Goal: Task Accomplishment & Management: Manage account settings

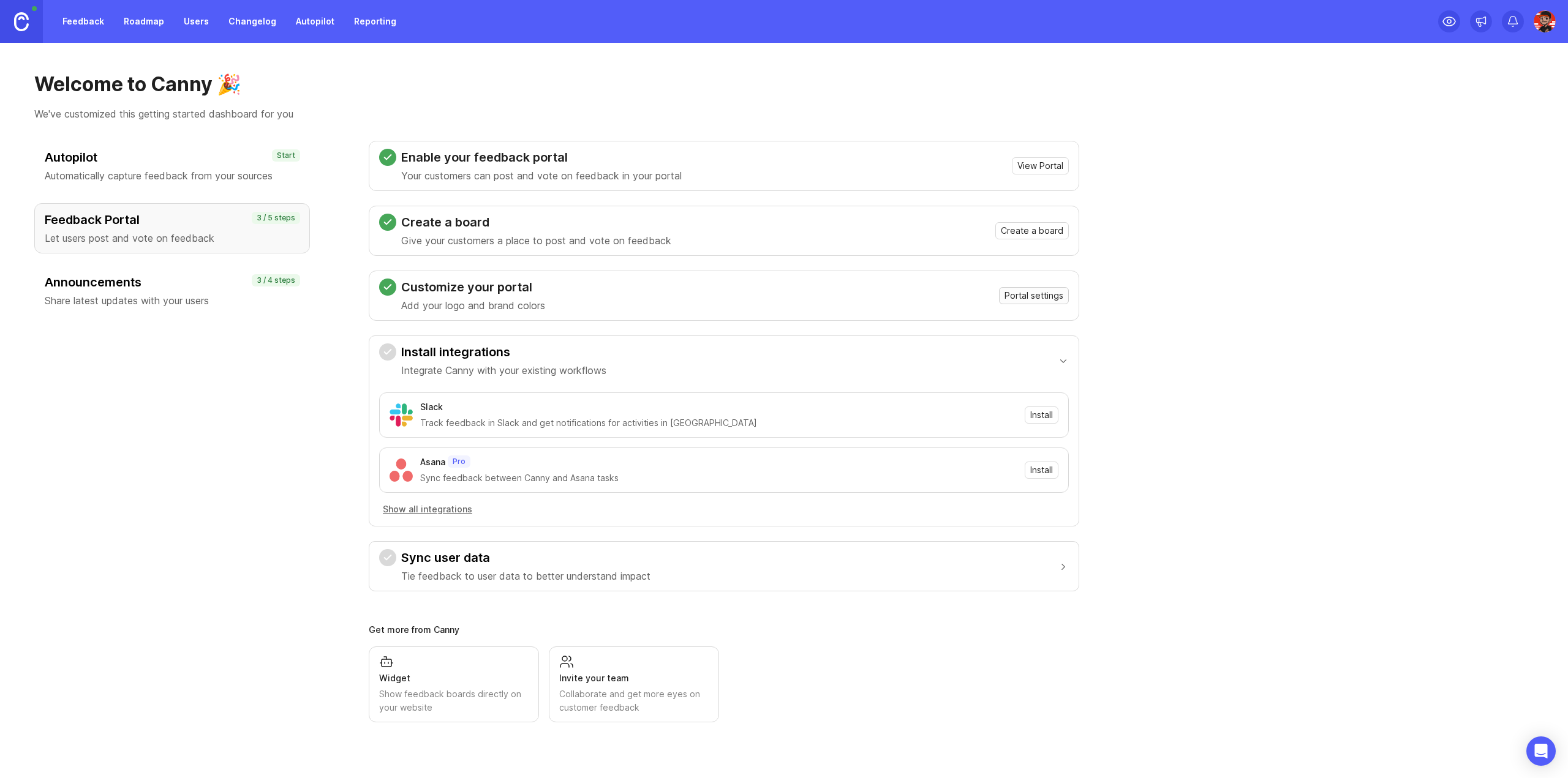
click at [1058, 290] on span "Portal settings" at bounding box center [1033, 296] width 59 height 12
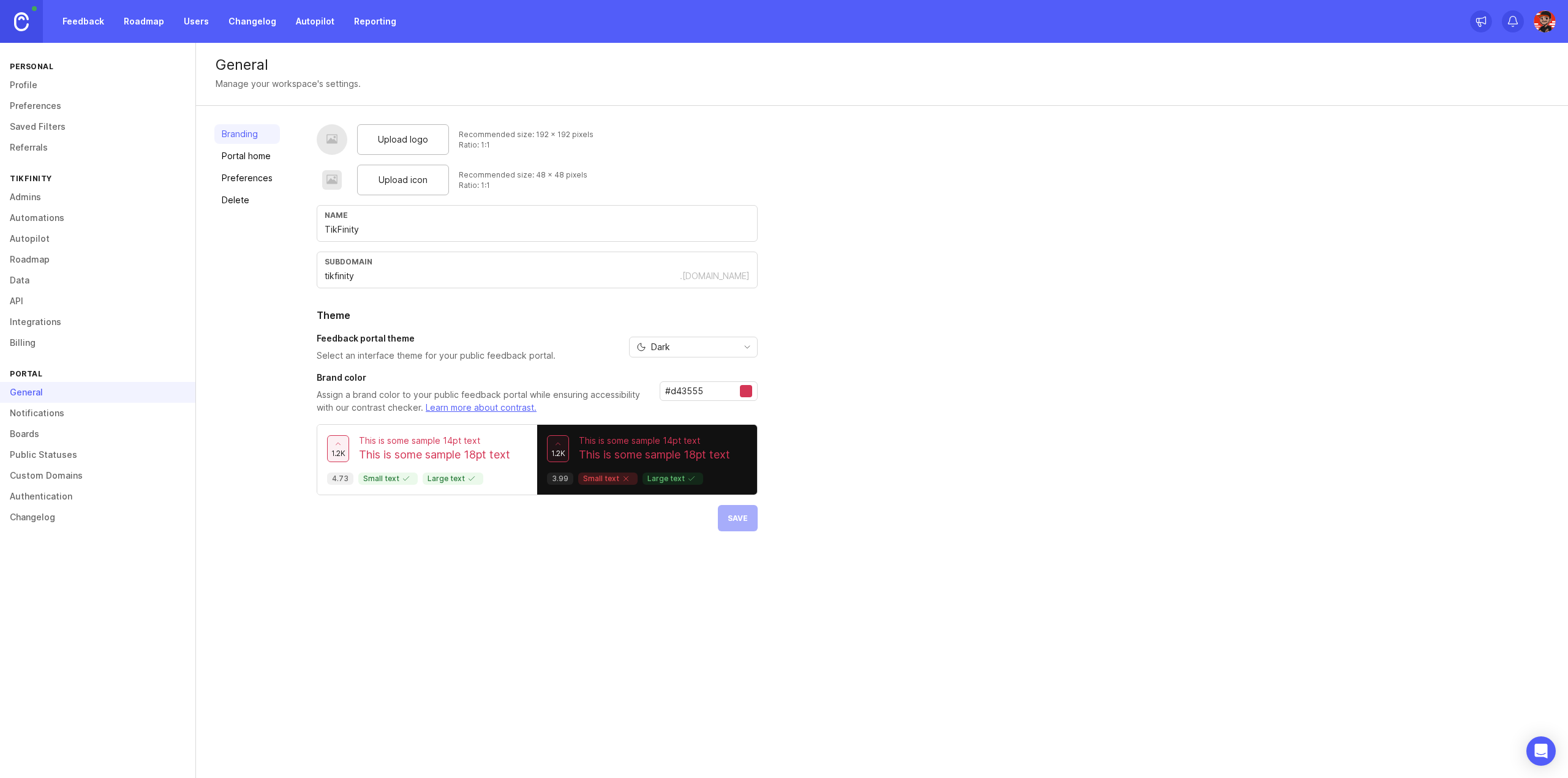
click at [360, 132] on div "Upload logo" at bounding box center [402, 140] width 92 height 31
click at [412, 183] on span "Upload icon" at bounding box center [402, 180] width 49 height 13
click at [411, 147] on div "Upload logo" at bounding box center [402, 140] width 92 height 31
click at [726, 547] on div "Upload logo Recommended size: 192 x 192 pixels Ratio: 1:1 Upload icon Recommend…" at bounding box center [537, 343] width 441 height 437
click at [469, 271] on input "tikfinity" at bounding box center [502, 276] width 355 height 13
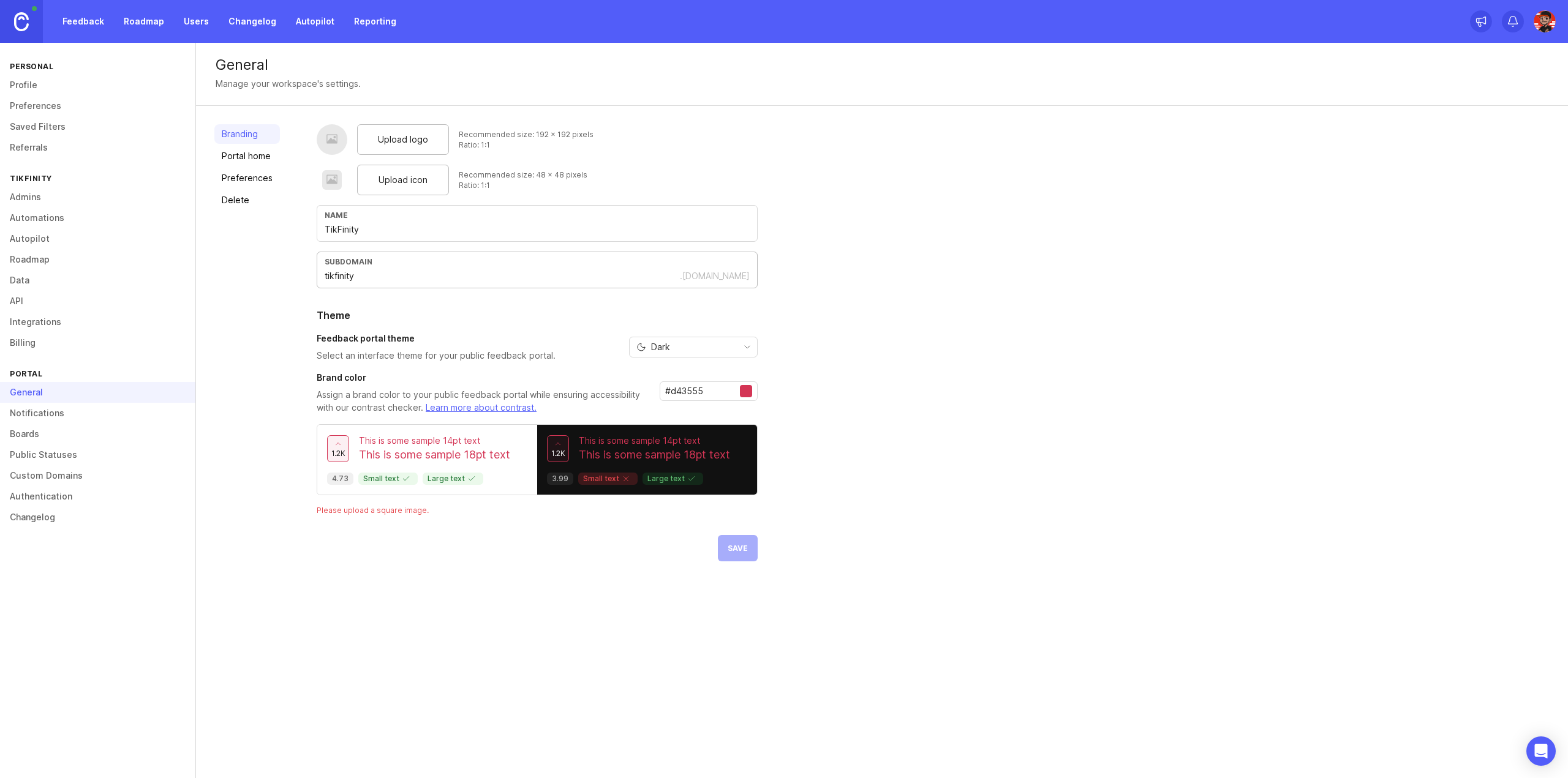
click at [614, 171] on div "Upload icon Recommended size: 48 x 48 pixels Ratio: 1:1" at bounding box center [537, 179] width 441 height 31
click at [321, 143] on div at bounding box center [331, 140] width 31 height 31
click at [401, 144] on span "Upload logo" at bounding box center [403, 140] width 50 height 13
click at [404, 168] on div "Upload icon" at bounding box center [402, 179] width 92 height 31
click at [365, 502] on div "Upload logo Recommended size: 192 x 192 pixels Ratio: 1:1 Upload icon Recommend…" at bounding box center [537, 343] width 441 height 437
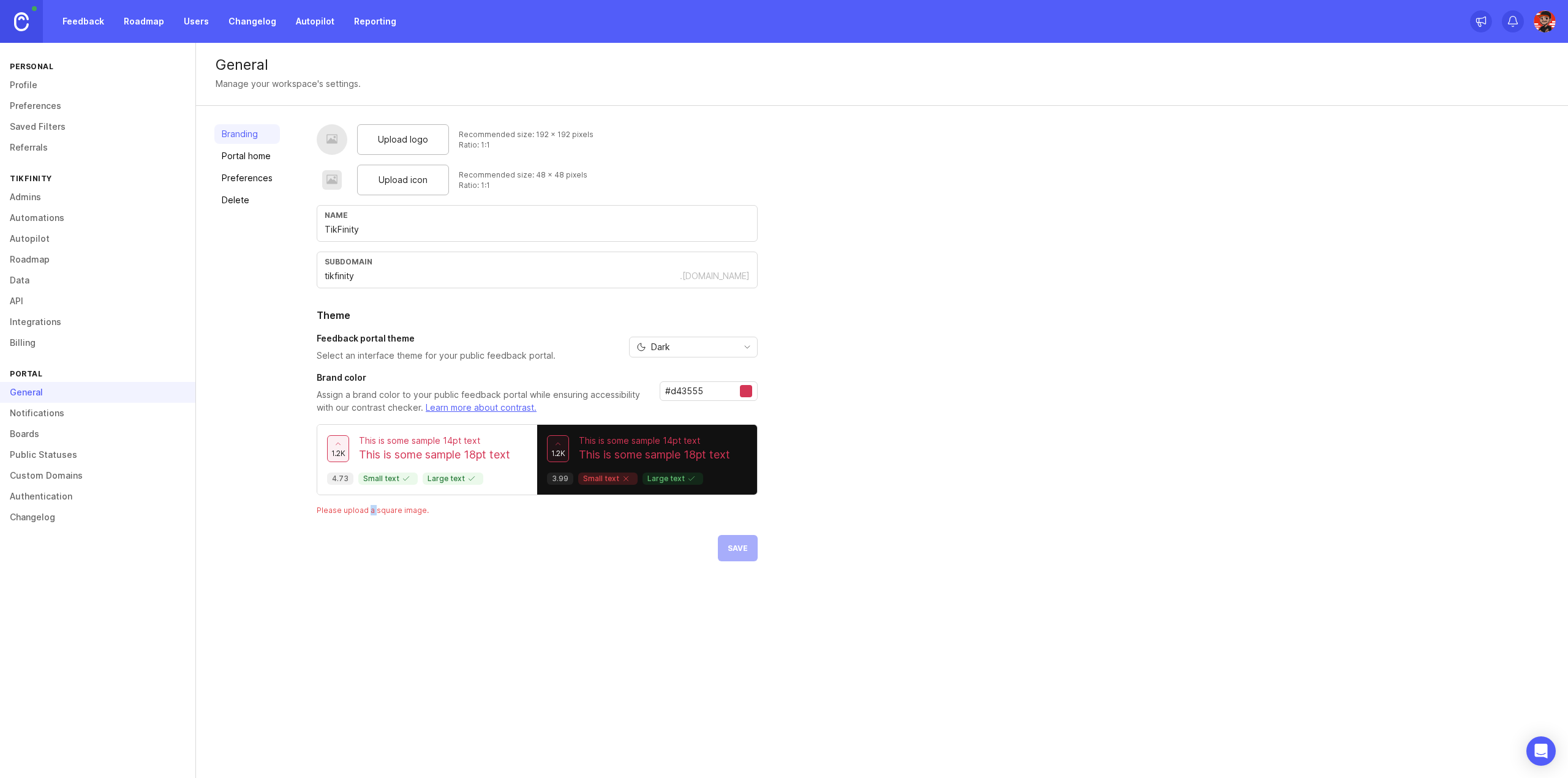
click at [365, 502] on div "Upload logo Recommended size: 192 x 192 pixels Ratio: 1:1 Upload icon Recommend…" at bounding box center [537, 343] width 441 height 437
click at [361, 515] on div "Upload logo Recommended size: 192 x 192 pixels Ratio: 1:1 Upload icon Recommend…" at bounding box center [537, 343] width 441 height 437
drag, startPoint x: 276, startPoint y: 686, endPoint x: 558, endPoint y: 354, distance: 435.6
click at [277, 686] on div "General Manage your workspace's settings. Branding Portal home Preferences Dele…" at bounding box center [881, 410] width 1372 height 736
click at [408, 147] on div "Upload logo" at bounding box center [402, 140] width 92 height 31
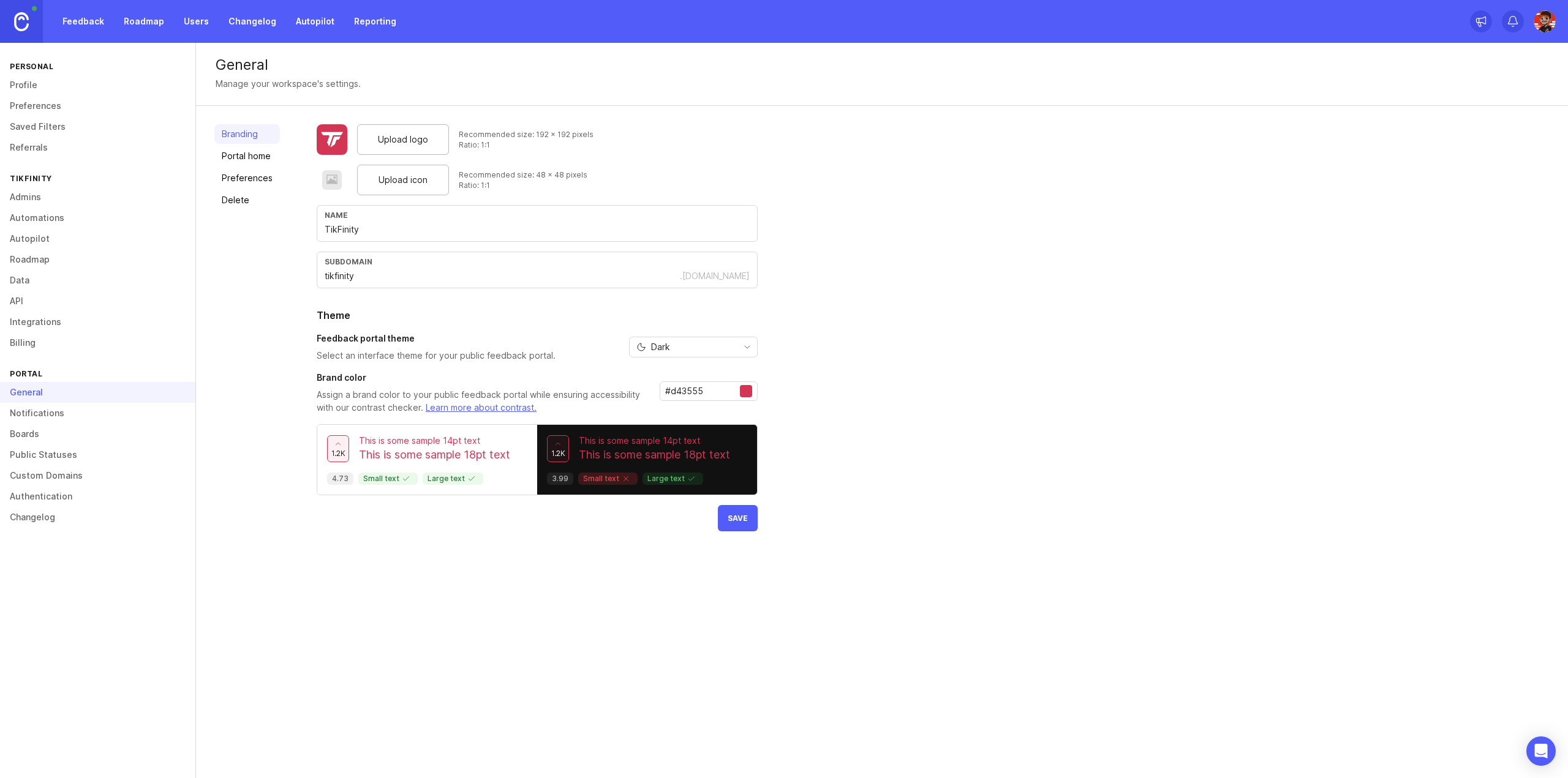
click at [746, 524] on button "Save" at bounding box center [738, 519] width 40 height 26
drag, startPoint x: 449, startPoint y: 562, endPoint x: 375, endPoint y: 548, distance: 75.3
click at [449, 562] on div "General Manage your workspace's settings. Branding Portal home Preferences Dele…" at bounding box center [881, 410] width 1372 height 736
click at [388, 189] on div "Upload icon" at bounding box center [402, 179] width 92 height 31
click at [747, 524] on button "Save" at bounding box center [738, 519] width 40 height 26
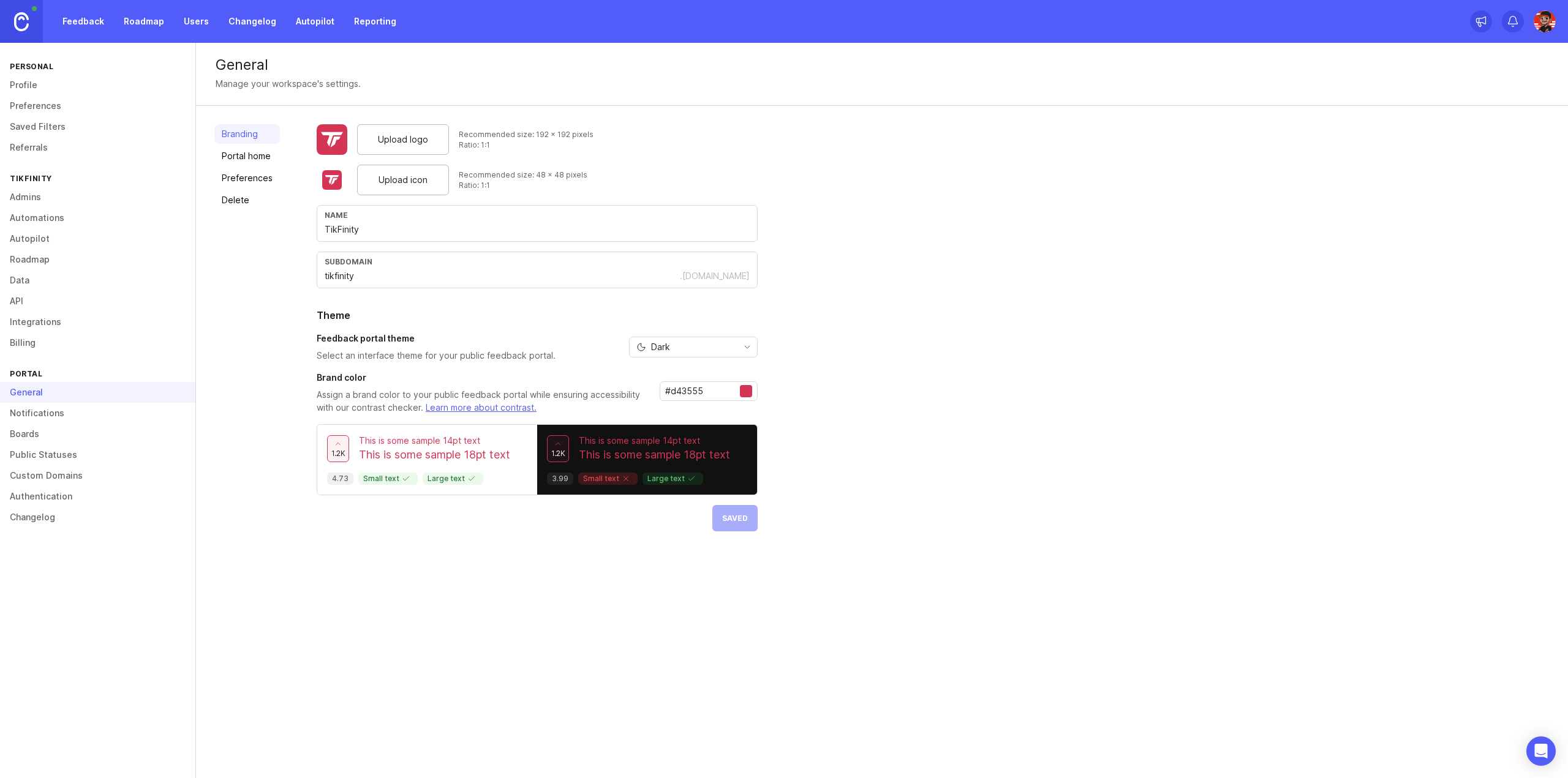
drag, startPoint x: 22, startPoint y: 27, endPoint x: 38, endPoint y: 25, distance: 16.1
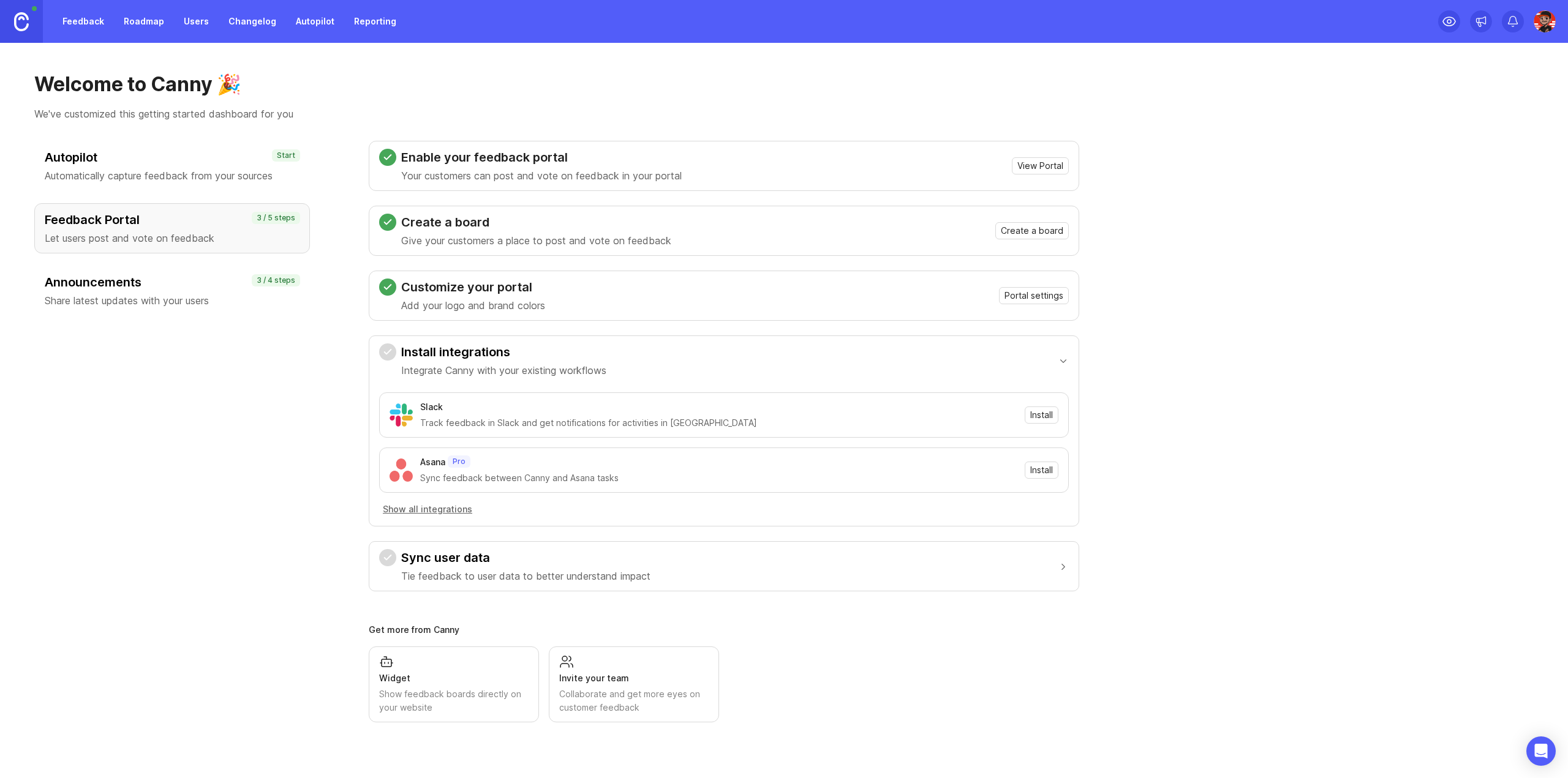
drag, startPoint x: 1464, startPoint y: 17, endPoint x: 1452, endPoint y: 20, distance: 12.4
click at [1035, 287] on button "Portal settings" at bounding box center [1033, 296] width 70 height 17
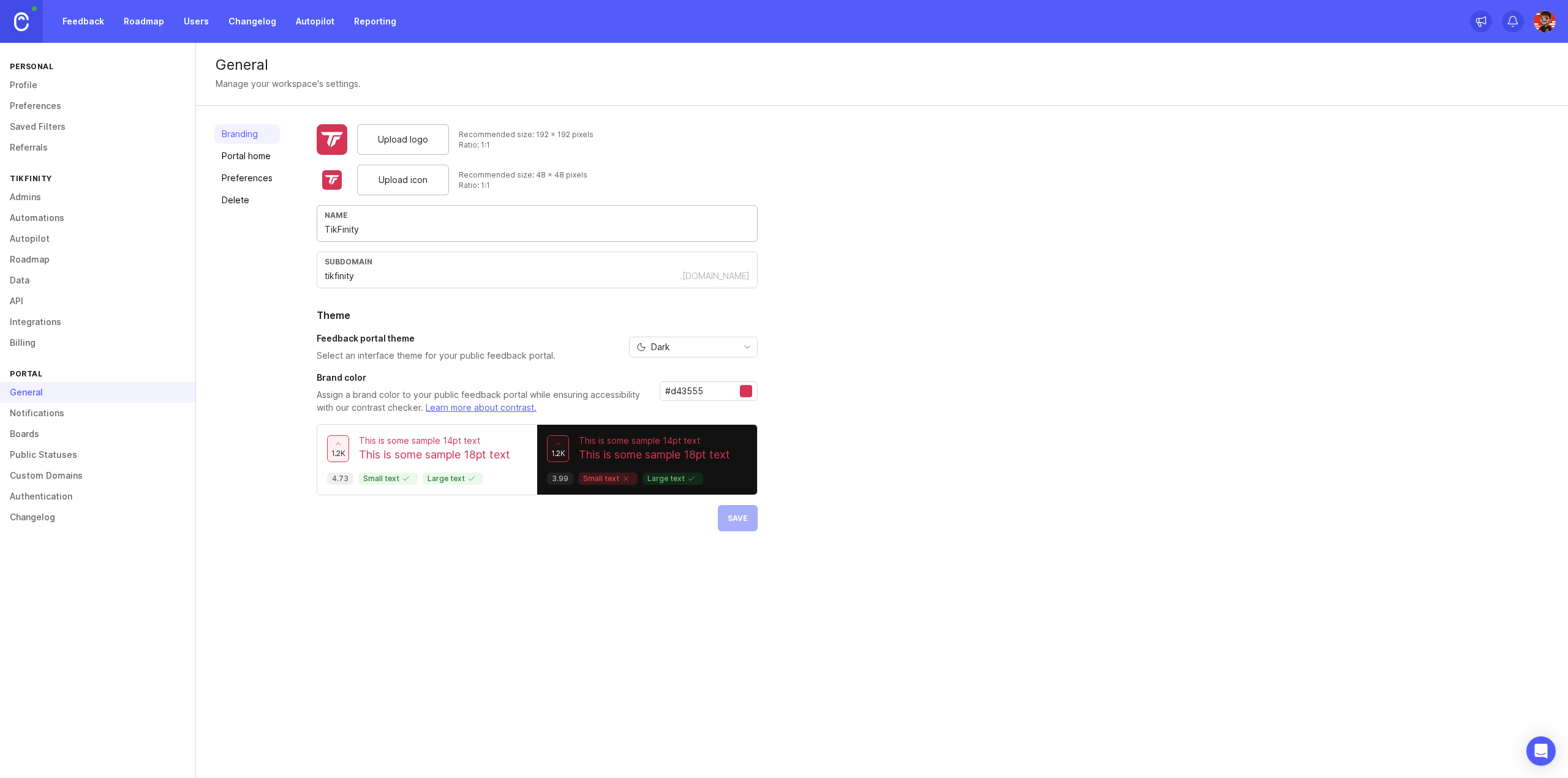
click at [362, 235] on input "TikFinity" at bounding box center [537, 230] width 425 height 13
click at [741, 517] on span "Save" at bounding box center [738, 518] width 20 height 9
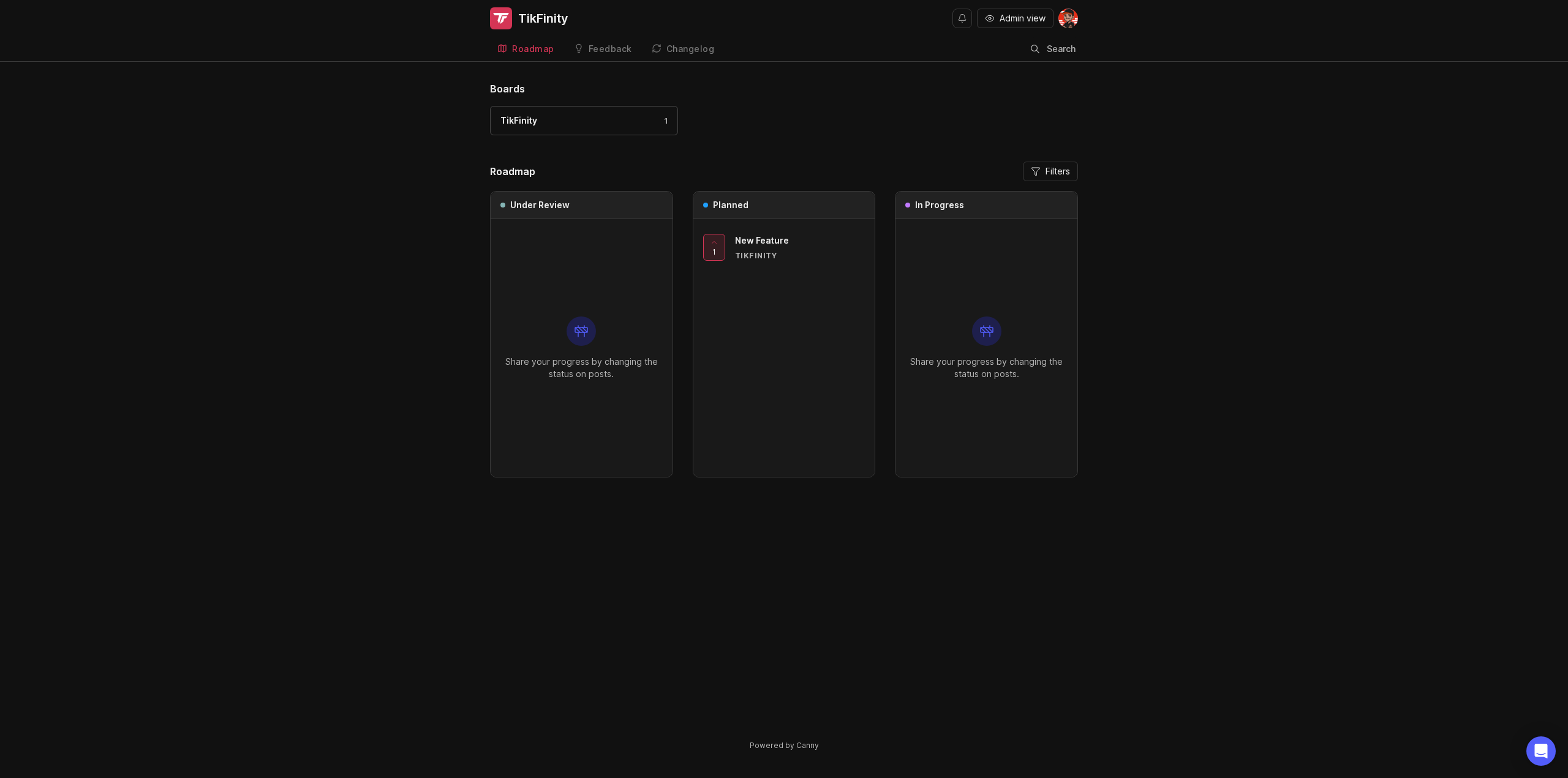
click at [390, 109] on div "Boards TikFinity 1 Roadmap Filters Under Review Share your progress by changing…" at bounding box center [784, 427] width 1568 height 690
click at [928, 208] on h3 "In Progress" at bounding box center [939, 205] width 49 height 12
click at [957, 322] on div "Share your progress by changing the status on posts." at bounding box center [986, 348] width 163 height 258
click at [608, 53] on div "Feedback" at bounding box center [611, 49] width 44 height 8
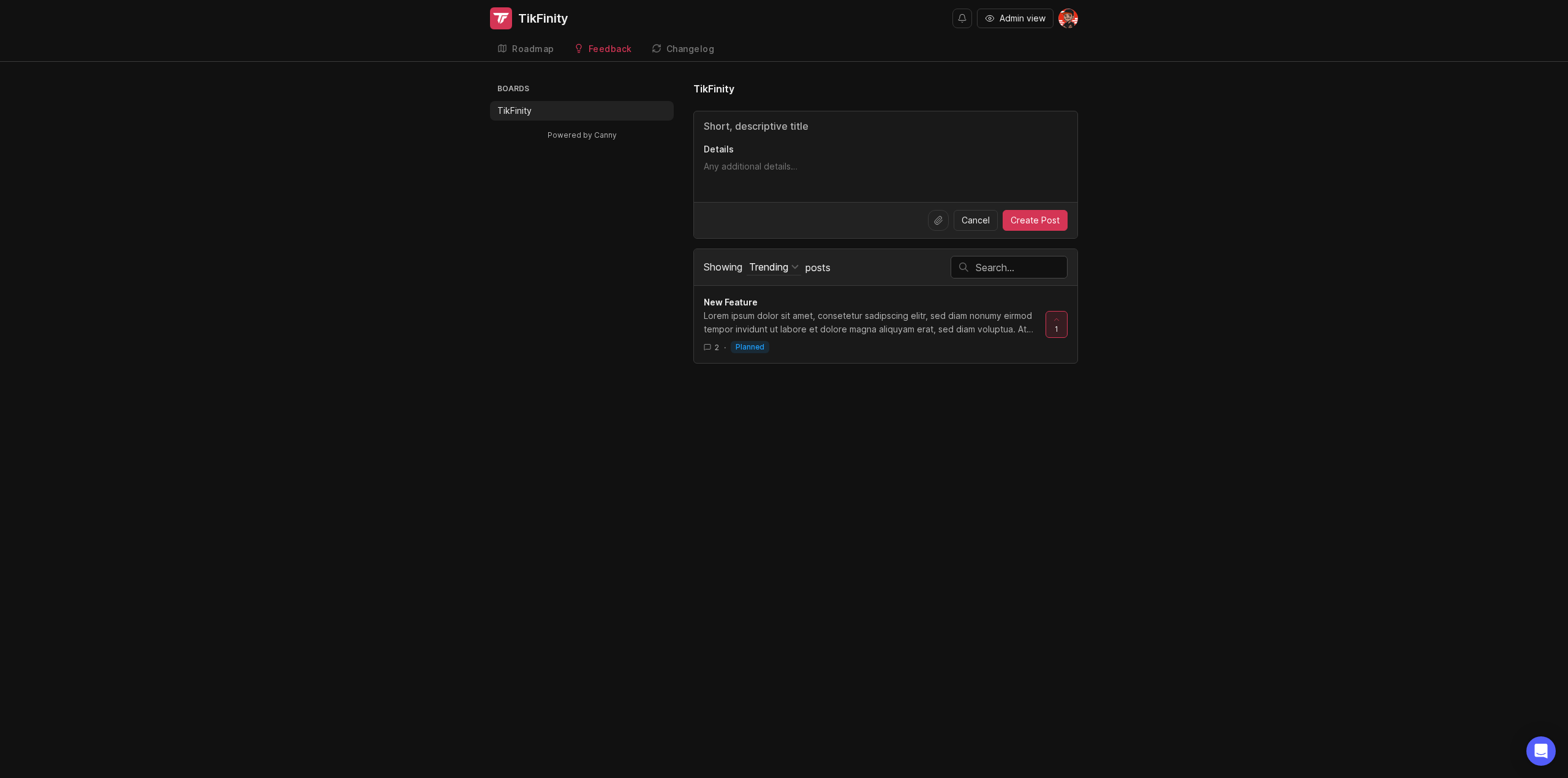
click at [684, 49] on div "Changelog" at bounding box center [691, 49] width 49 height 8
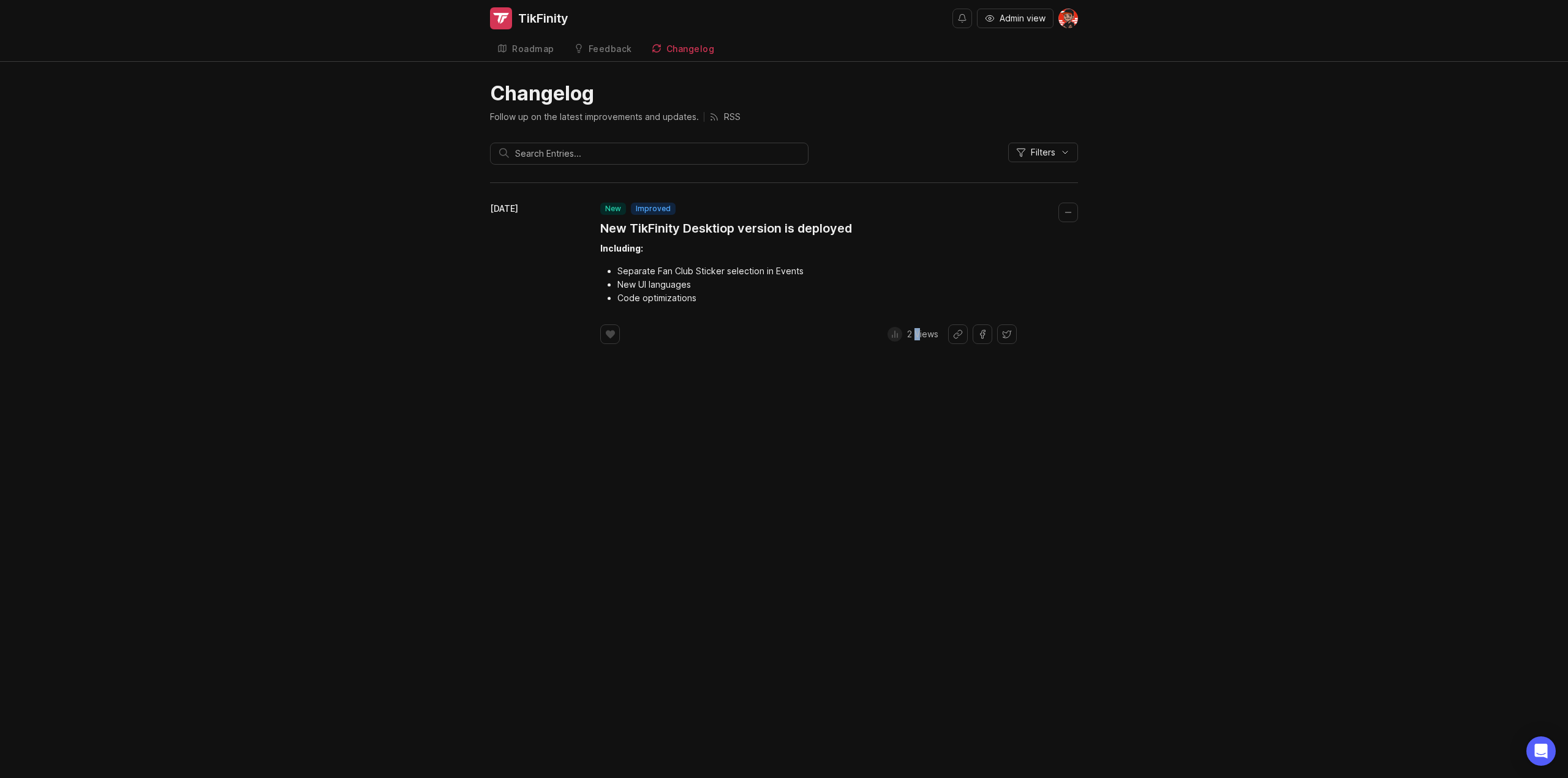
click at [919, 335] on p "2 Views" at bounding box center [923, 334] width 31 height 12
click at [939, 387] on div "TikFinity Admin view Roadmap Feedback TikFinity Changelog Changelog Follow up o…" at bounding box center [784, 389] width 1568 height 778
click at [614, 330] on icon at bounding box center [610, 334] width 8 height 7
click at [1076, 209] on button "Collapse changelog entry" at bounding box center [1068, 212] width 20 height 20
click at [1068, 216] on button "Collapse changelog entry" at bounding box center [1068, 212] width 20 height 20
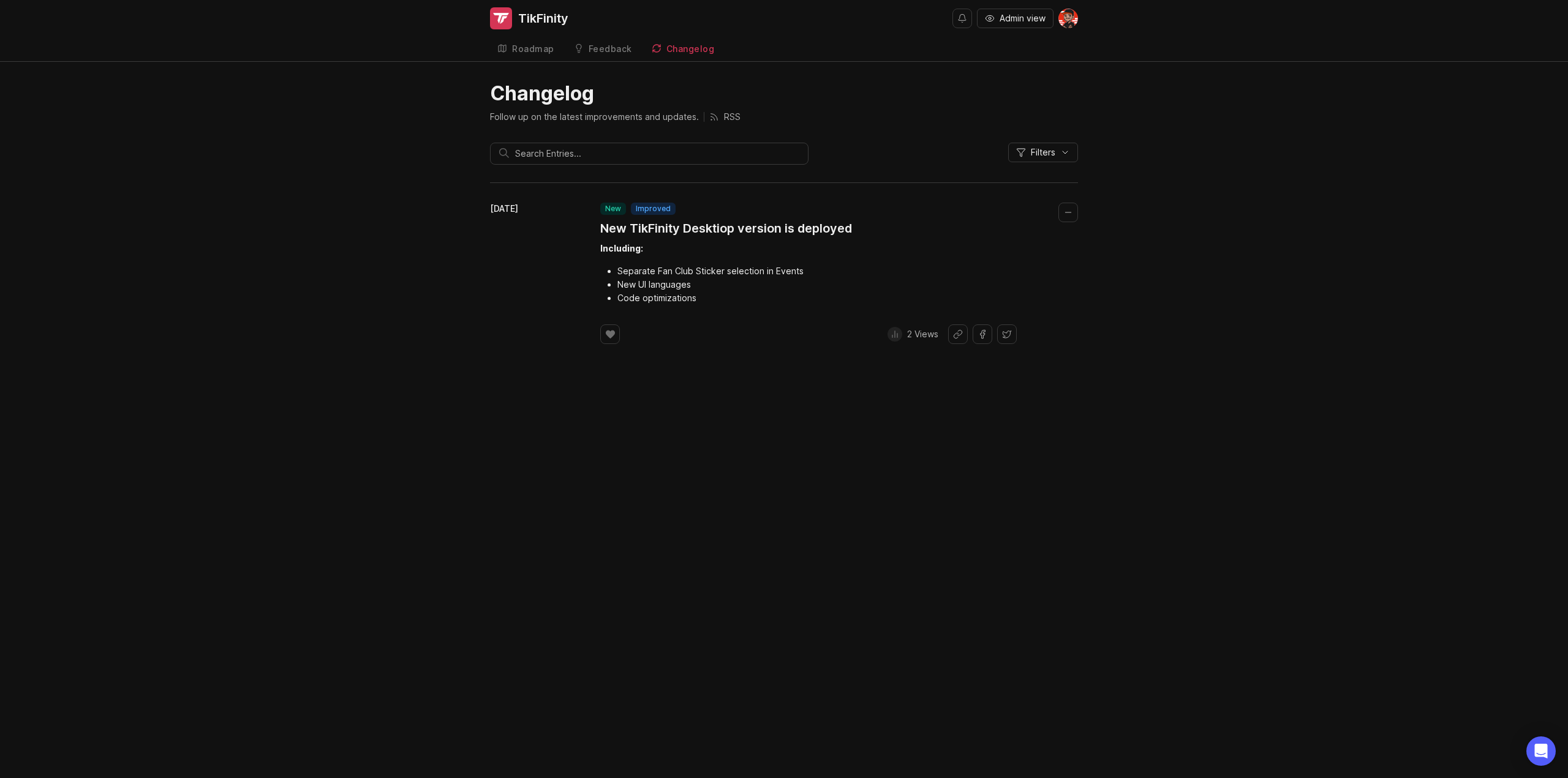
click at [606, 338] on icon at bounding box center [611, 334] width 11 height 9
click at [613, 392] on div "TikFinity Admin view Roadmap Feedback TikFinity Changelog Changelog Follow up o…" at bounding box center [784, 389] width 1568 height 778
click at [1062, 211] on button "Collapse changelog entry" at bounding box center [1068, 212] width 20 height 20
click at [611, 325] on div at bounding box center [611, 334] width 20 height 20
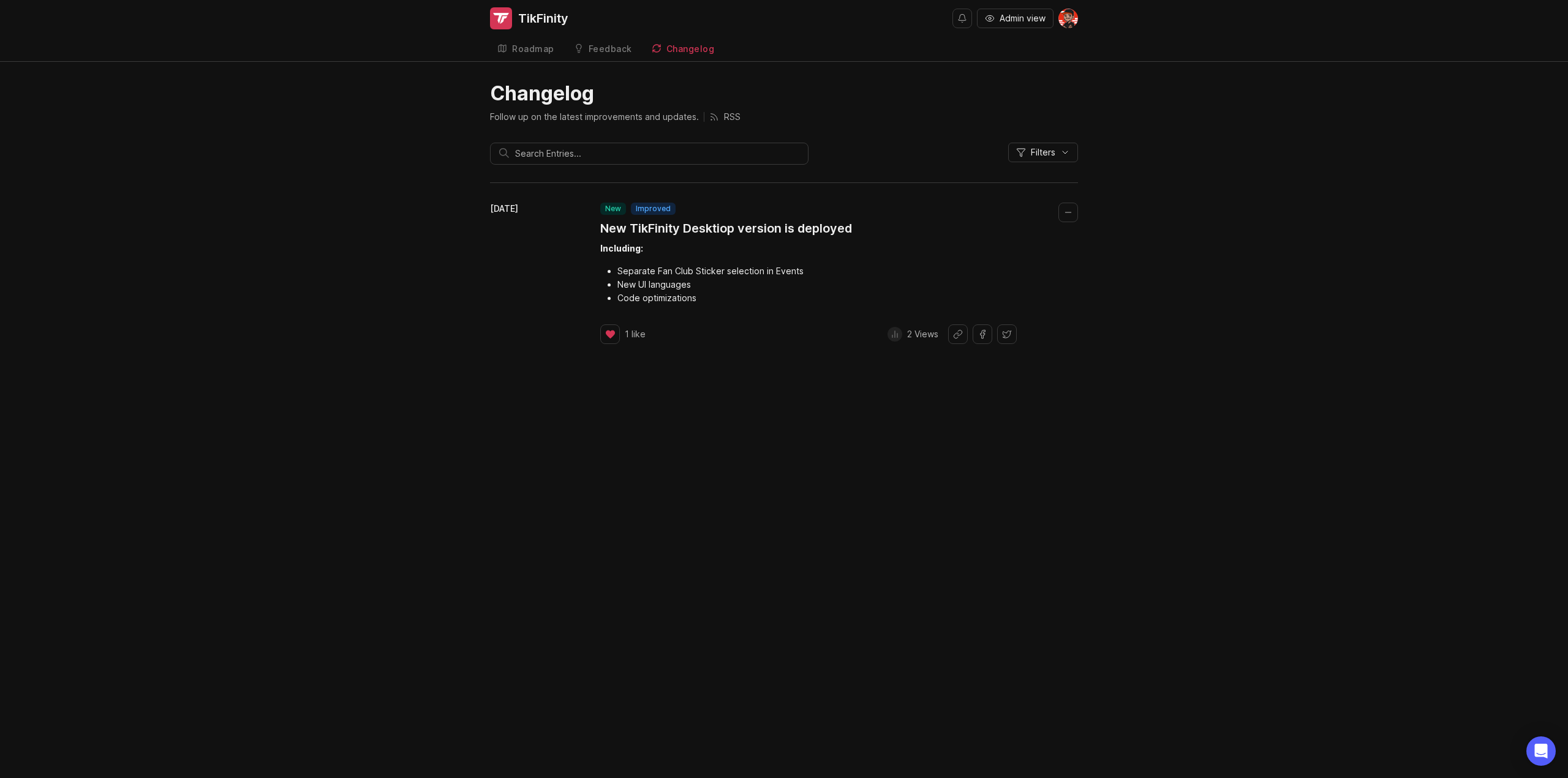
click at [553, 354] on div "September 14, 2025 new improved New TikFinity Desktiop version is deployed Incl…" at bounding box center [784, 273] width 588 height 182
click at [611, 344] on div "Laurin Vollbrecht" at bounding box center [661, 365] width 121 height 41
click at [611, 340] on div at bounding box center [611, 334] width 20 height 20
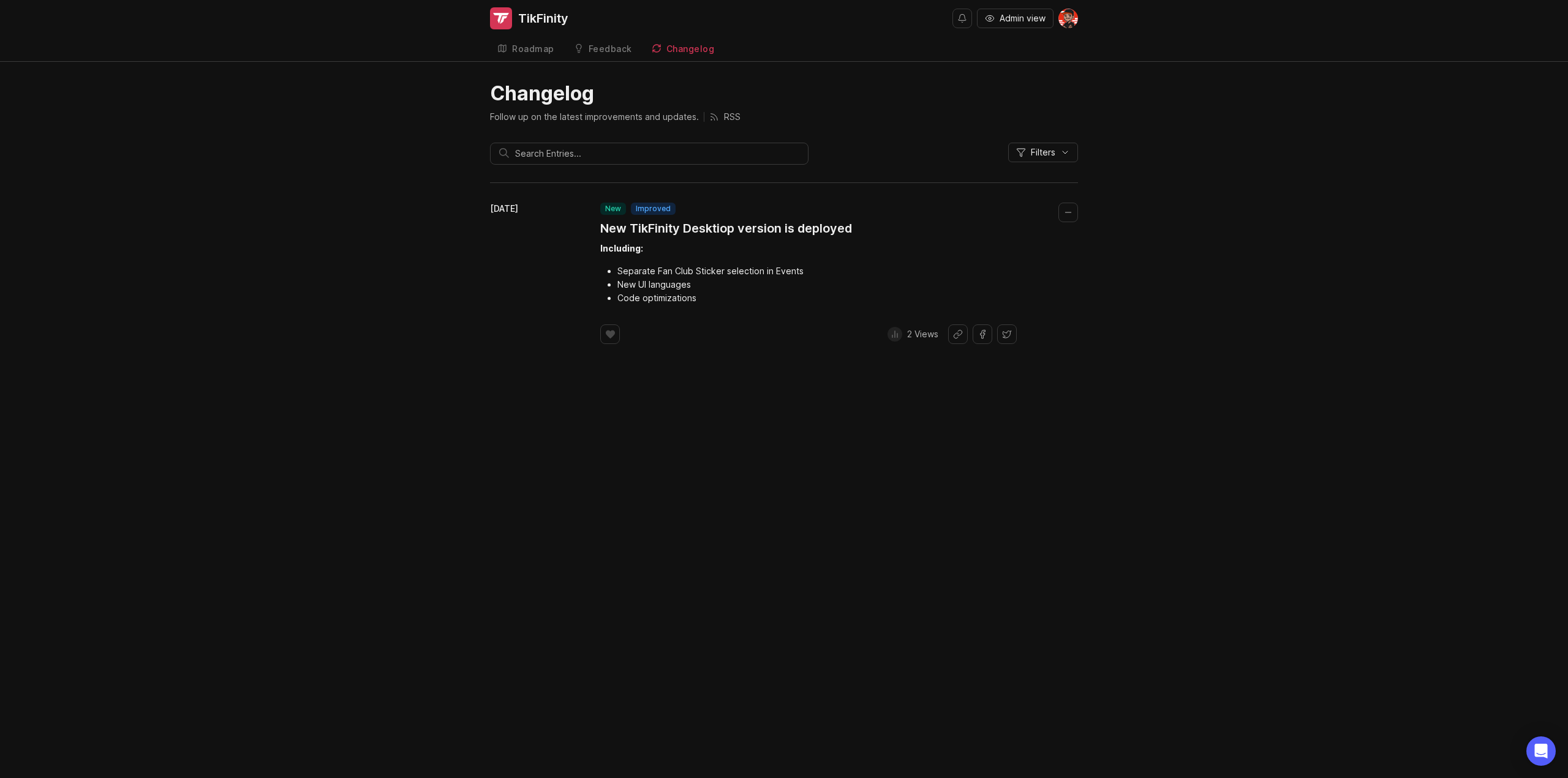
click at [608, 336] on icon at bounding box center [611, 334] width 11 height 9
click at [492, 378] on div "TikFinity Admin view Roadmap Feedback TikFinity Changelog Changelog Follow up o…" at bounding box center [784, 389] width 1568 height 778
click at [504, 55] on span at bounding box center [502, 49] width 10 height 11
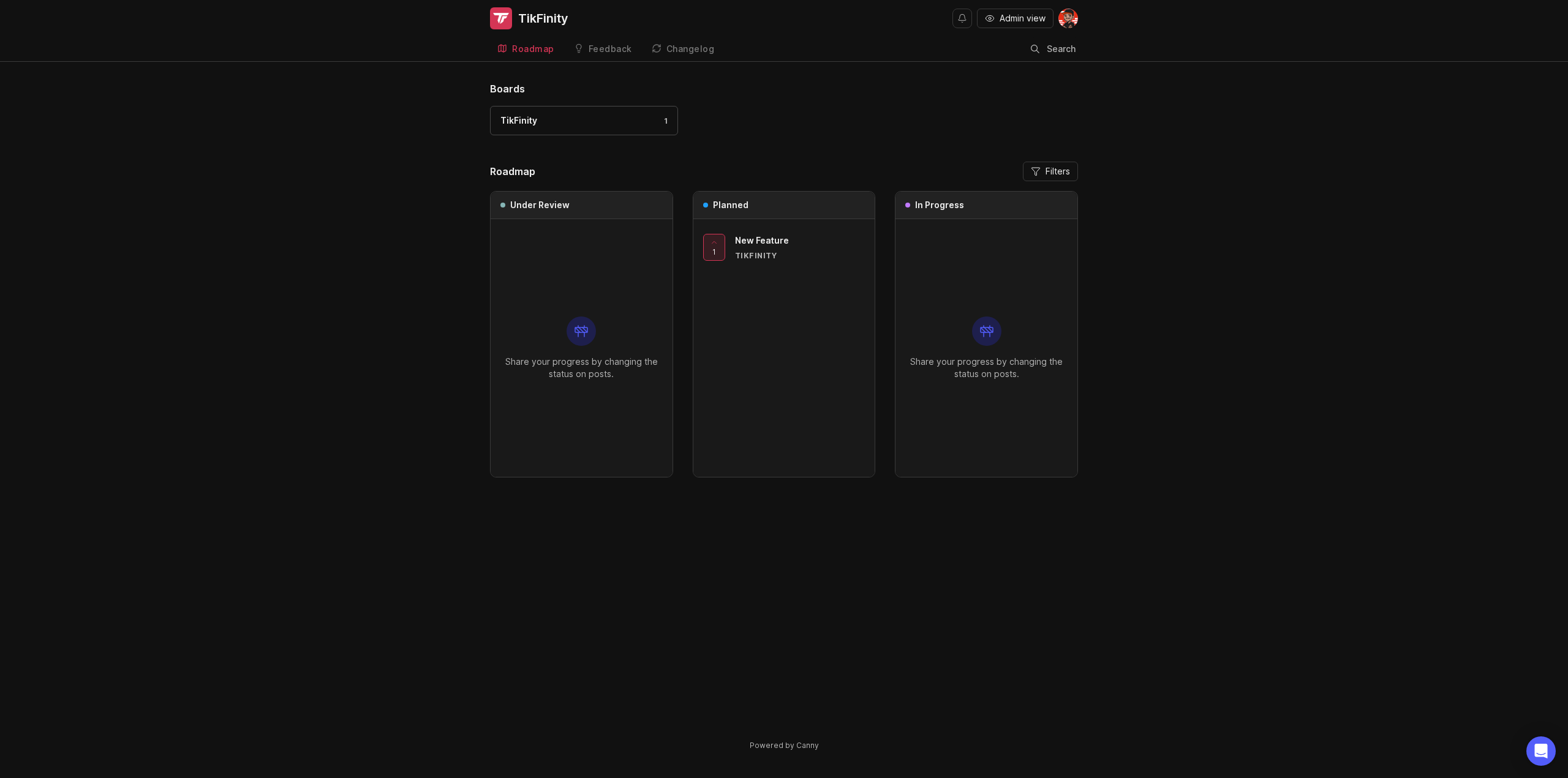
click at [708, 60] on link "Changelog" at bounding box center [683, 49] width 78 height 25
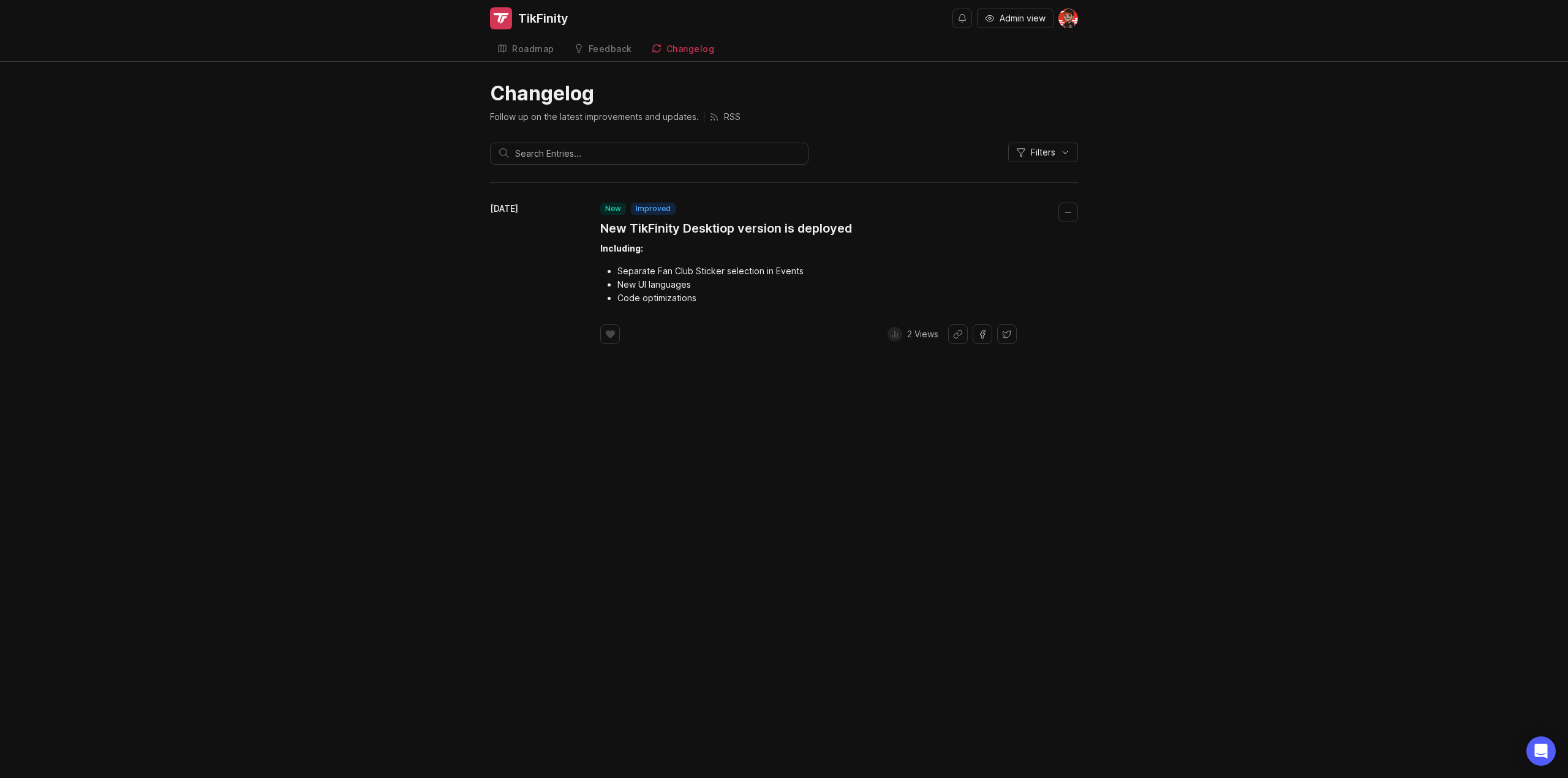
click at [523, 58] on link "Roadmap" at bounding box center [525, 49] width 72 height 25
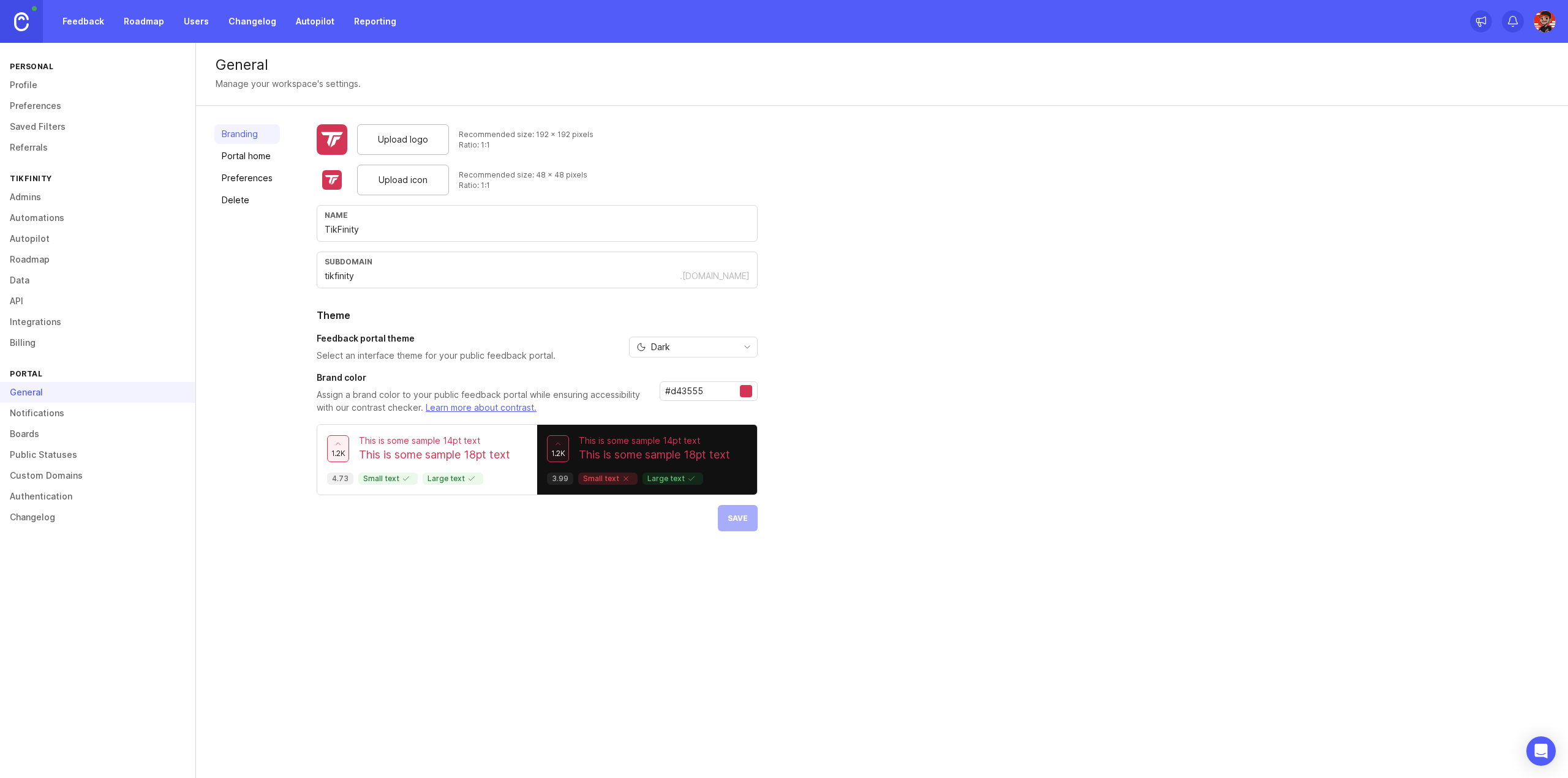
click at [58, 319] on link "Integrations" at bounding box center [97, 321] width 196 height 21
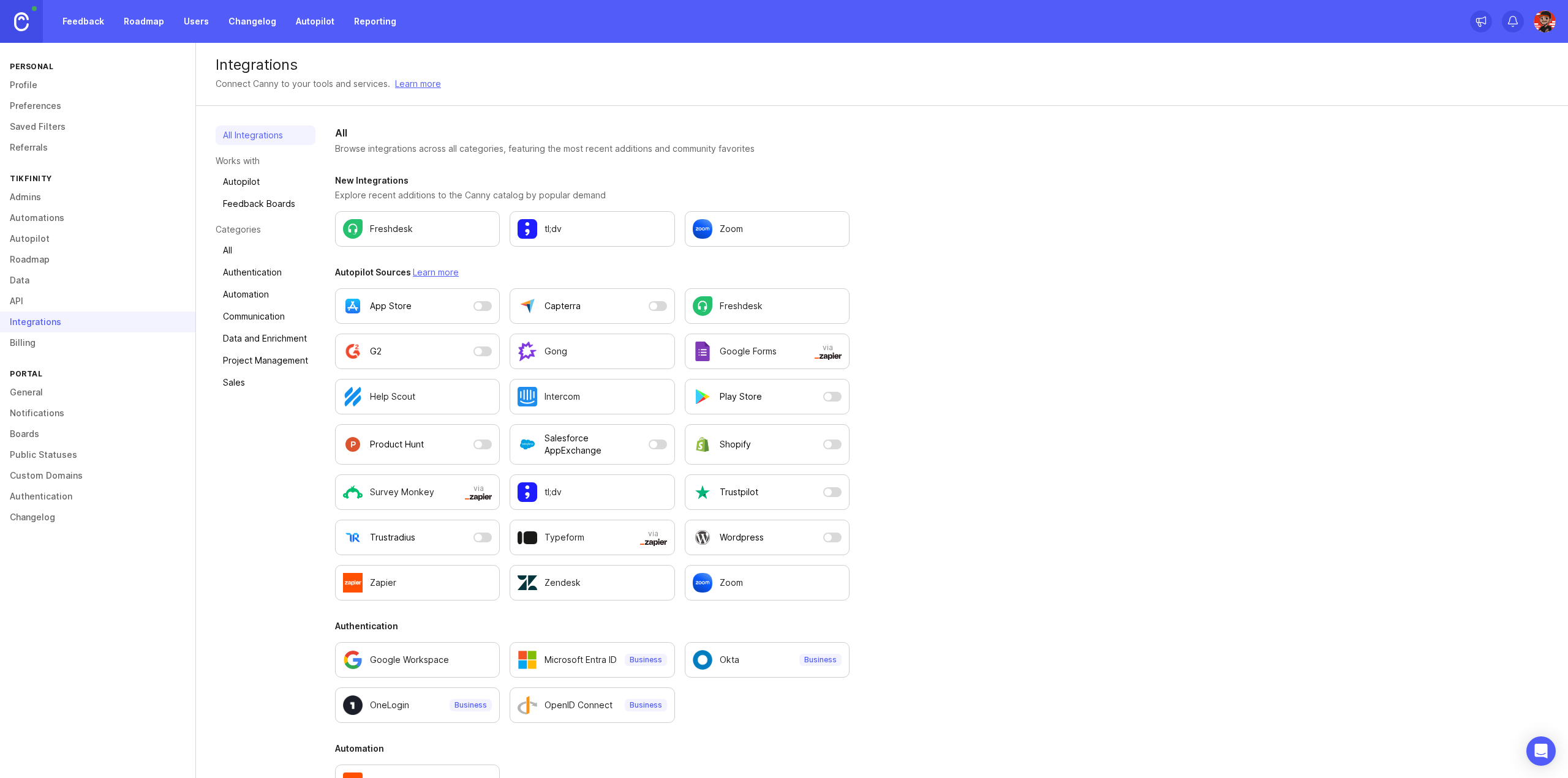
click at [99, 344] on link "Billing" at bounding box center [97, 343] width 196 height 21
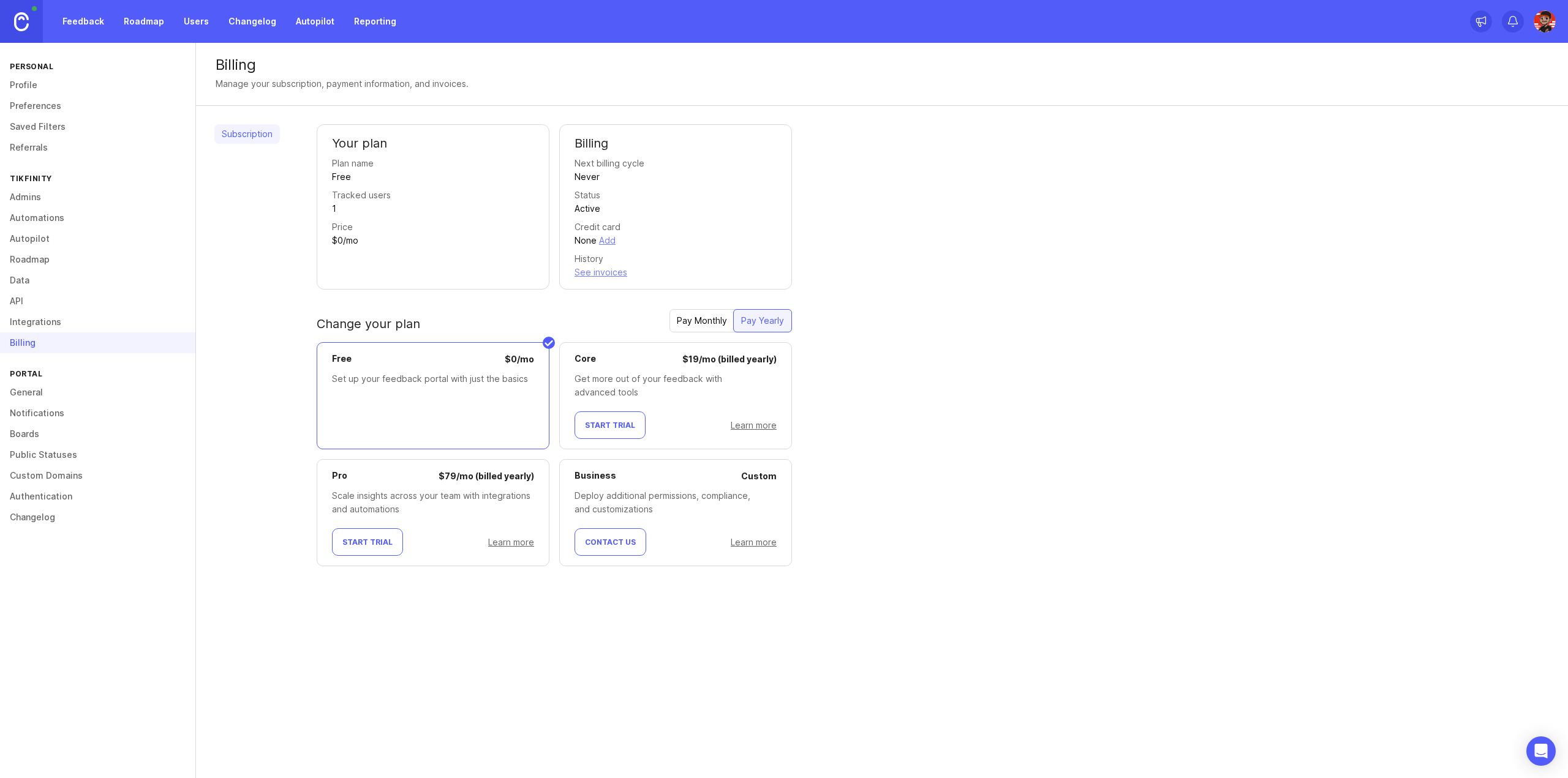
click at [44, 307] on link "API" at bounding box center [97, 301] width 196 height 21
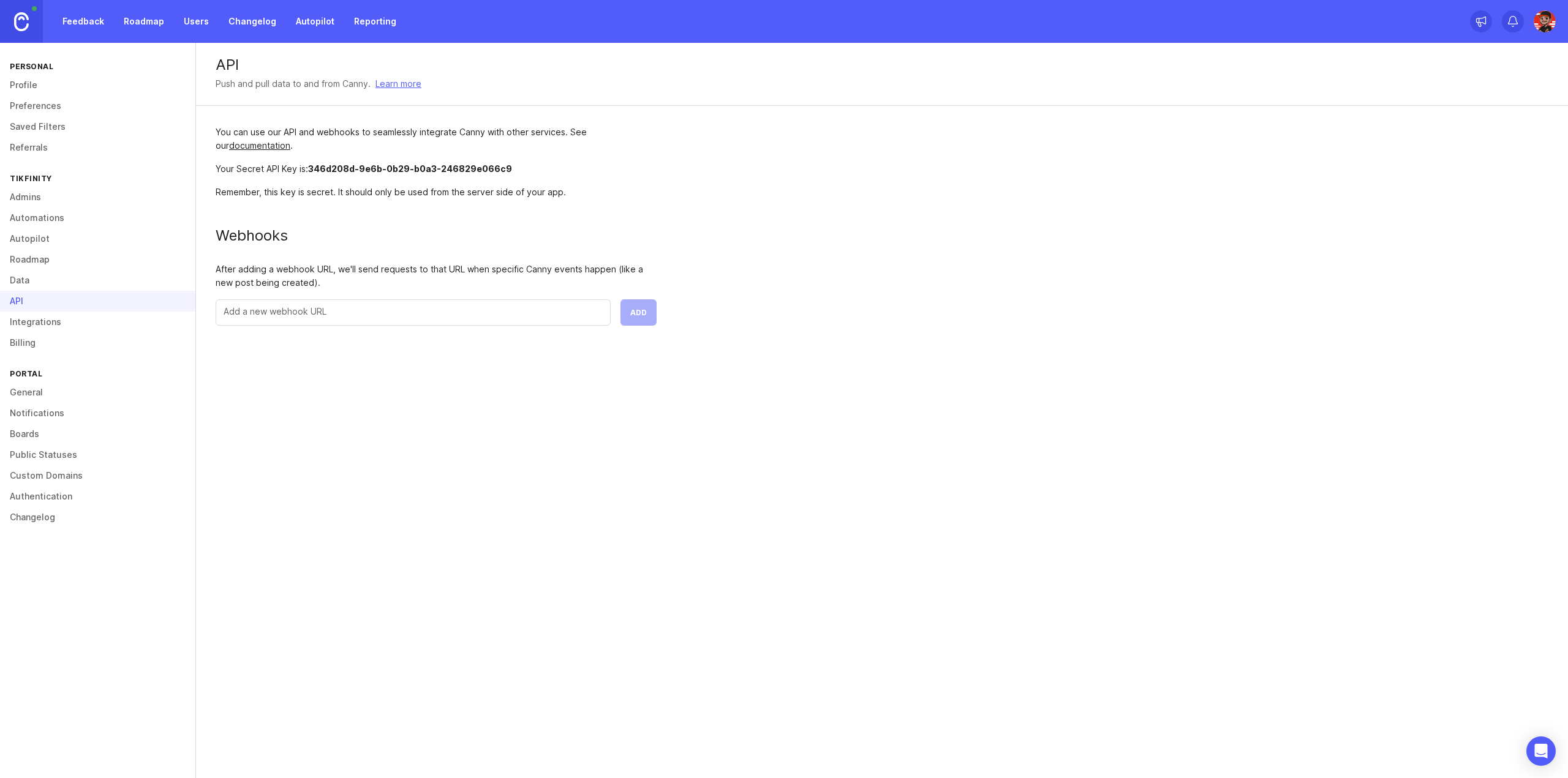
drag, startPoint x: 1038, startPoint y: 217, endPoint x: 1160, endPoint y: 1, distance: 248.1
click at [1041, 207] on div "API Push and pull data to and from Canny. Learn more You can use our API and we…" at bounding box center [881, 194] width 1372 height 302
